Goal: Task Accomplishment & Management: Manage account settings

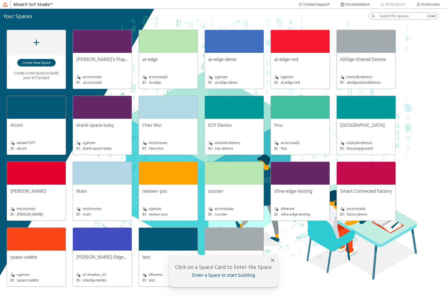
click at [0, 0] on slot "space-cadets" at bounding box center [0, 0] width 0 height 0
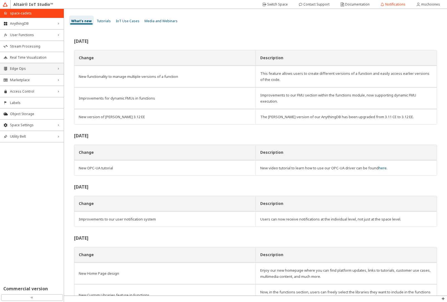
click at [36, 72] on div "Edge Ops right_chevron" at bounding box center [32, 68] width 64 height 11
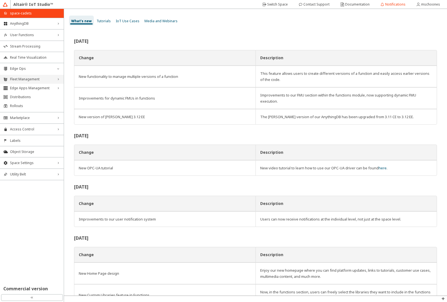
click at [36, 79] on span "Fleet Management" at bounding box center [32, 79] width 44 height 4
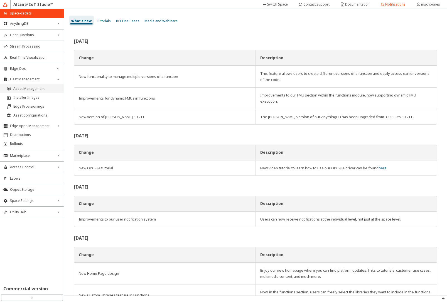
click at [35, 88] on span "Asset Management" at bounding box center [36, 89] width 47 height 4
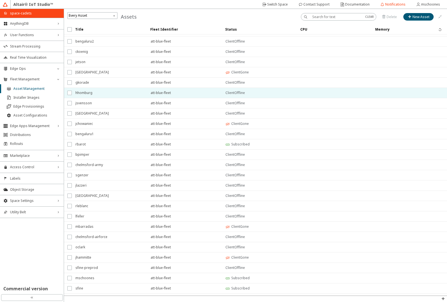
scroll to position [27, 0]
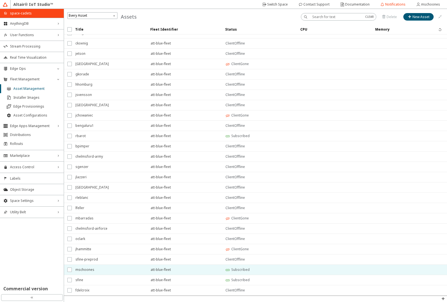
click at [104, 274] on span "mschoones" at bounding box center [109, 270] width 68 height 10
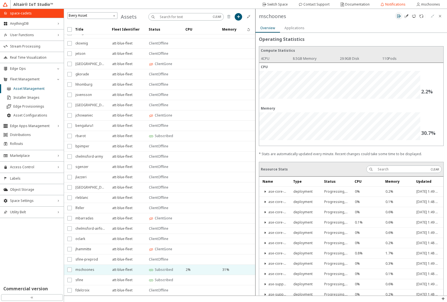
click at [400, 15] on iron-icon at bounding box center [399, 16] width 4 height 4
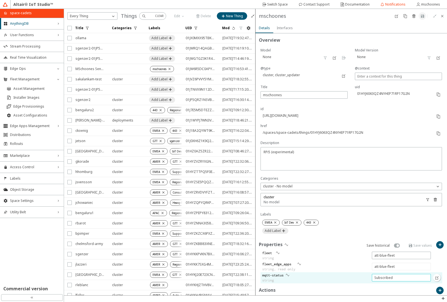
click at [378, 280] on input "Subscribed" at bounding box center [402, 278] width 54 height 5
type input "ClientGone"
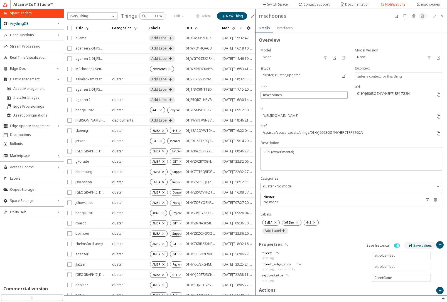
click at [0, 0] on slot "Save values" at bounding box center [0, 0] width 0 height 0
click at [441, 18] on iron-icon at bounding box center [442, 16] width 4 height 4
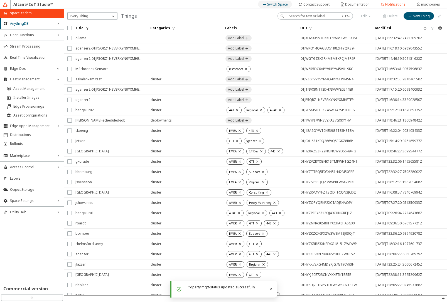
click at [274, 3] on div "Switch Space" at bounding box center [277, 4] width 21 height 9
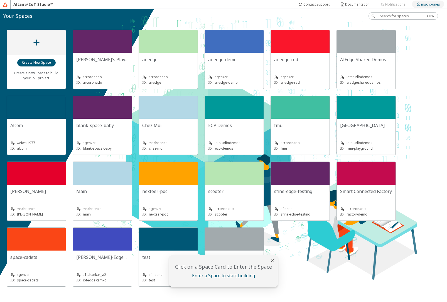
click at [0, 0] on slot "mschoones" at bounding box center [0, 0] width 0 height 0
